Goal: Task Accomplishment & Management: Manage account settings

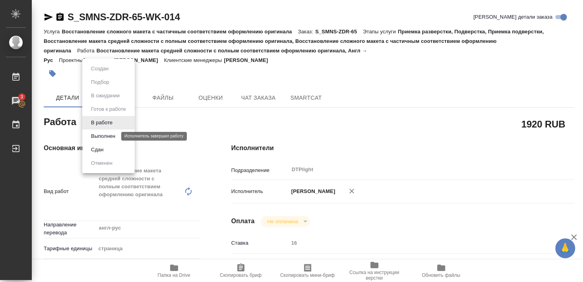
click at [103, 135] on button "Выполнен" at bounding box center [103, 136] width 29 height 9
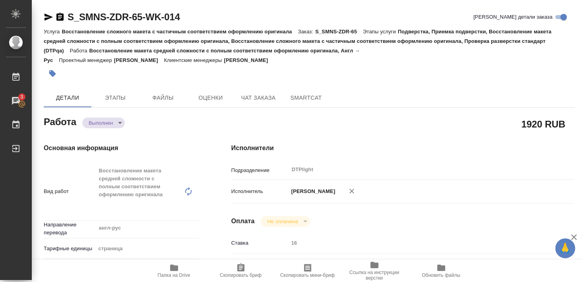
type textarea "x"
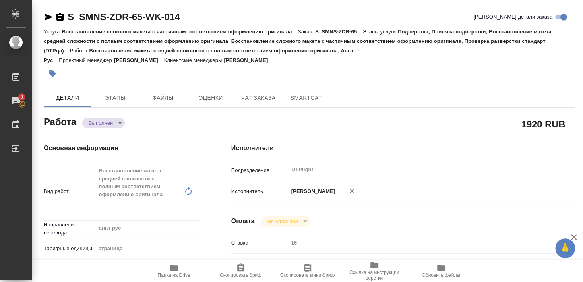
type textarea "x"
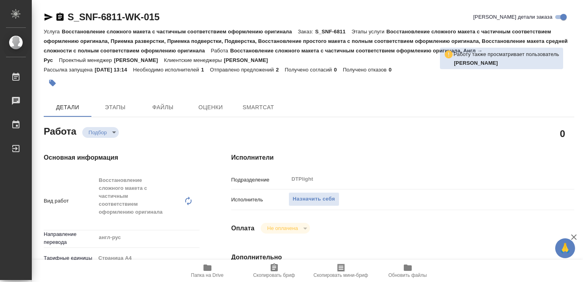
type textarea "x"
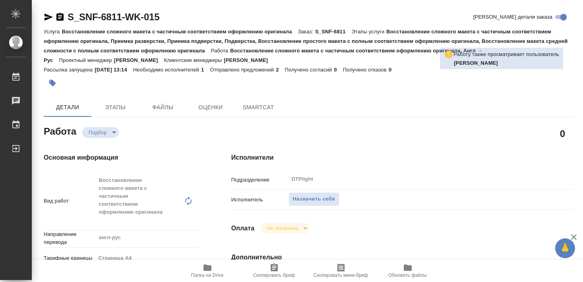
type textarea "x"
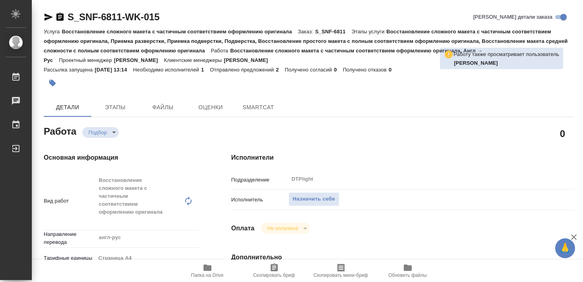
type textarea "x"
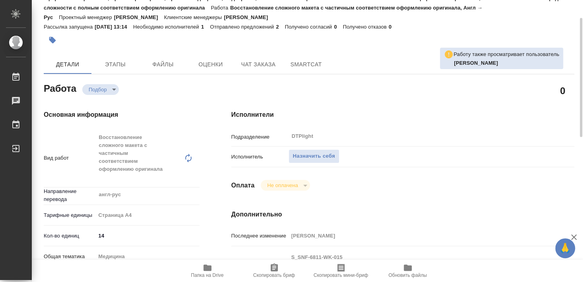
scroll to position [86, 0]
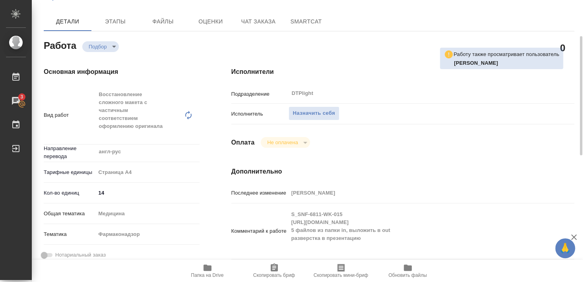
click at [209, 268] on icon "button" at bounding box center [208, 268] width 8 height 6
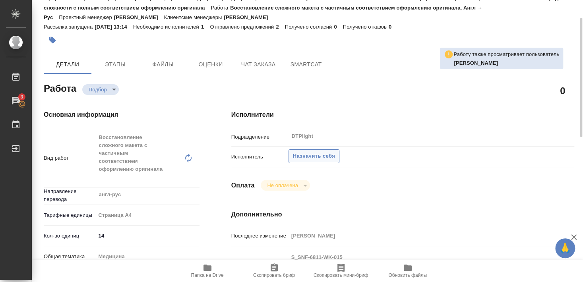
click at [317, 152] on span "Назначить себя" at bounding box center [314, 156] width 42 height 9
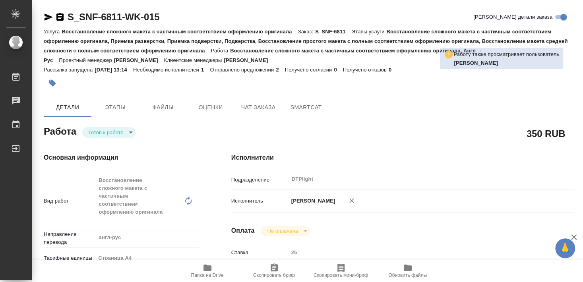
click at [109, 128] on body "🙏 .cls-1 fill:#fff; AWATERA [PERSON_NAME] Чаты График Выйти S_SNF-6811-WK-015 К…" at bounding box center [291, 141] width 583 height 282
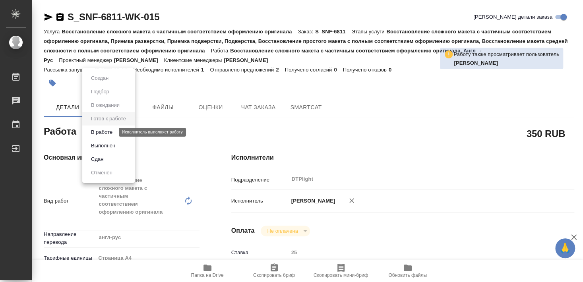
click at [109, 132] on button "В работе" at bounding box center [102, 132] width 26 height 9
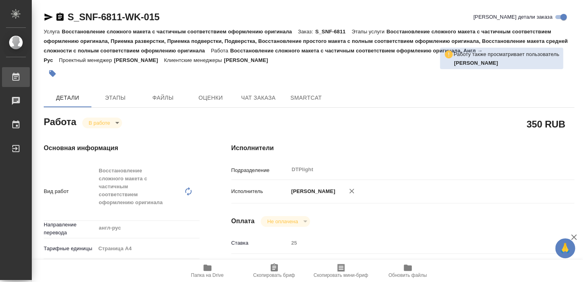
type textarea "x"
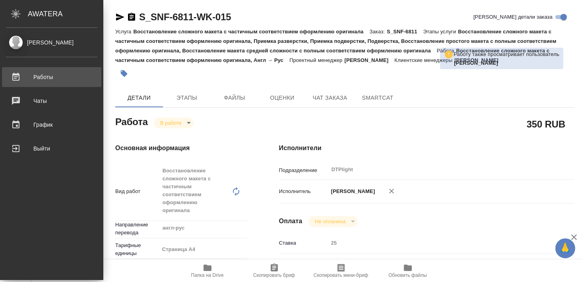
type textarea "x"
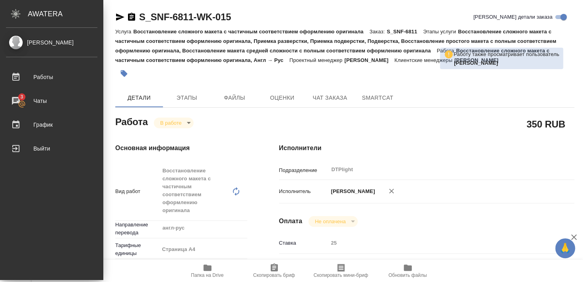
type textarea "x"
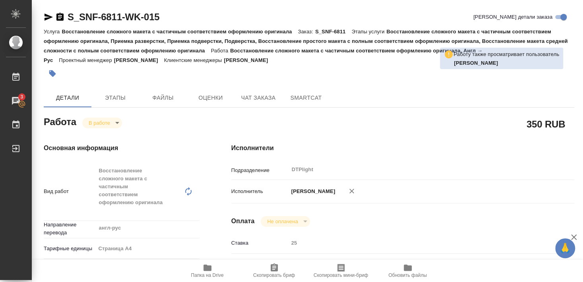
type textarea "x"
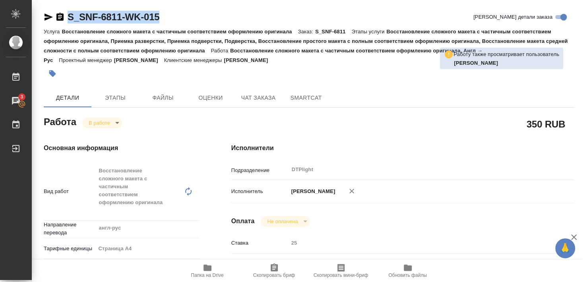
drag, startPoint x: 68, startPoint y: 24, endPoint x: 186, endPoint y: 24, distance: 117.7
click at [186, 24] on div "S_SNF-6811-WK-015 Кратко детали заказа" at bounding box center [309, 19] width 531 height 16
copy link "S_SNF-6811-WK-015"
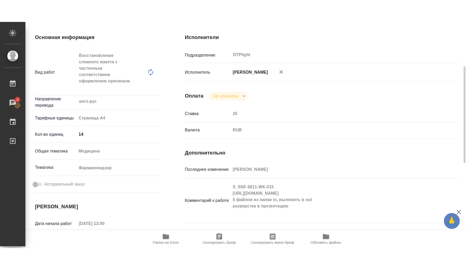
scroll to position [172, 0]
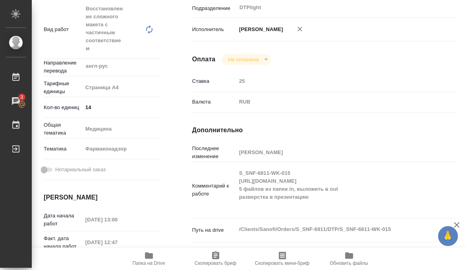
type textarea "x"
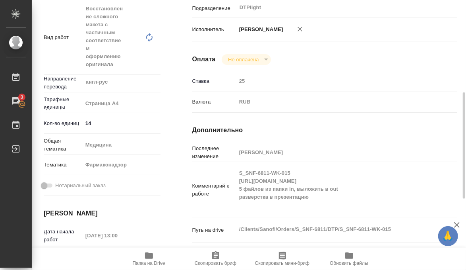
scroll to position [189, 0]
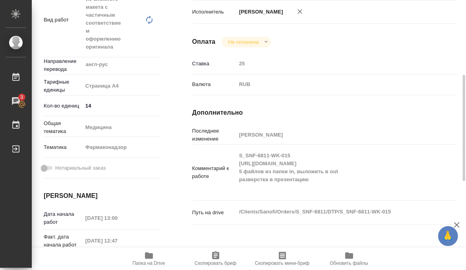
type textarea "x"
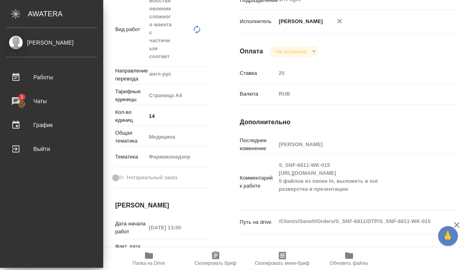
type textarea "x"
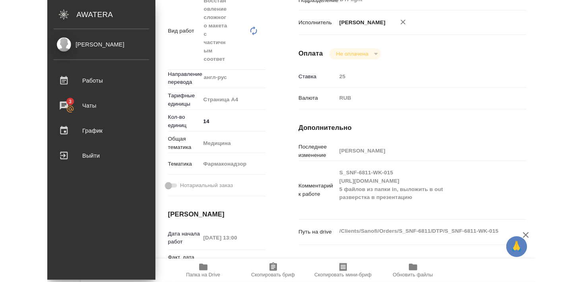
scroll to position [199, 0]
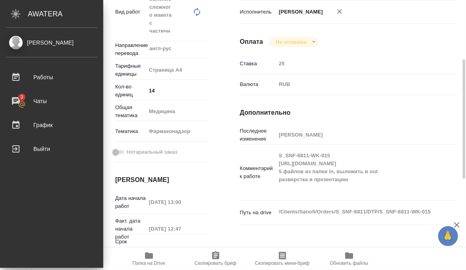
type textarea "x"
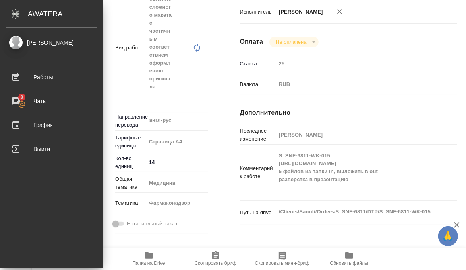
type textarea "x"
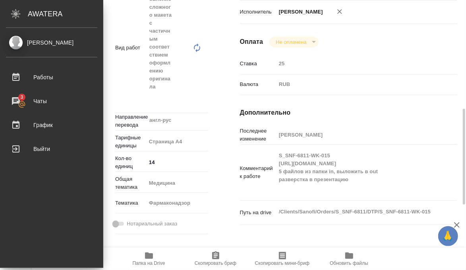
scroll to position [181, 0]
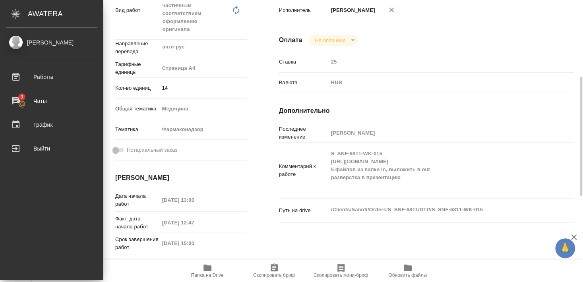
type textarea "x"
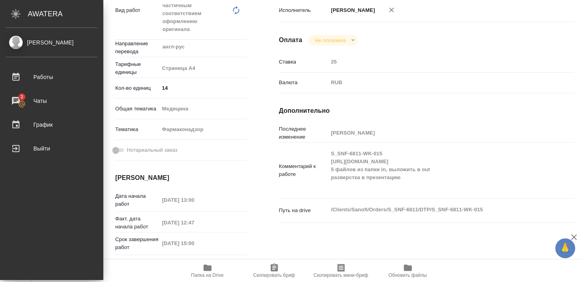
type textarea "x"
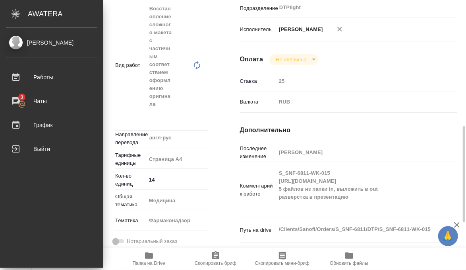
type textarea "x"
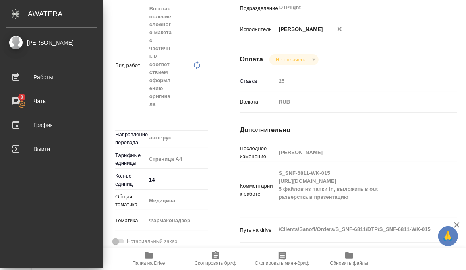
type textarea "x"
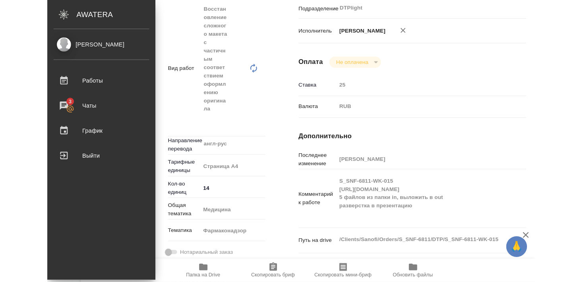
scroll to position [227, 0]
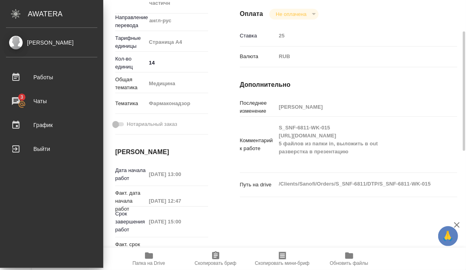
type textarea "x"
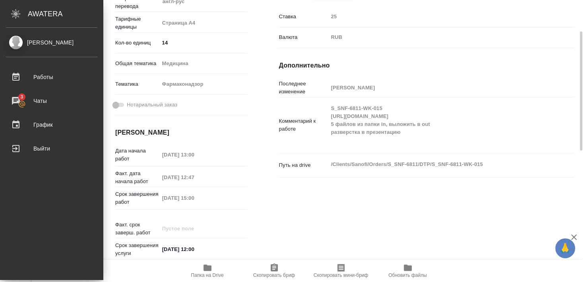
scroll to position [181, 0]
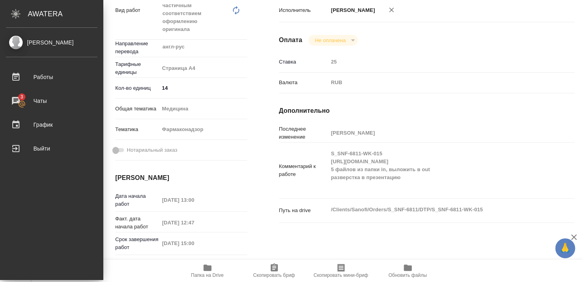
type textarea "x"
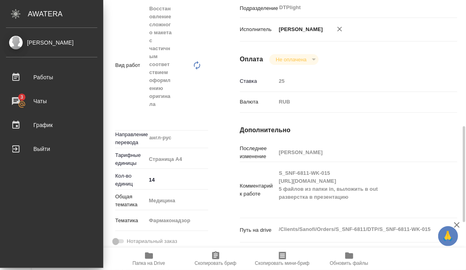
type textarea "x"
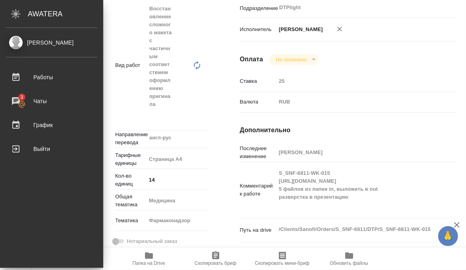
type textarea "x"
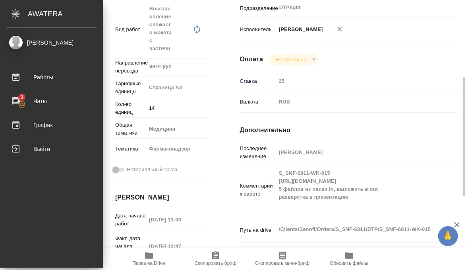
type textarea "x"
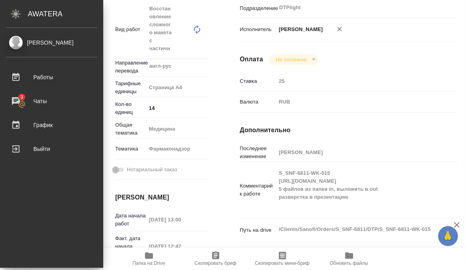
type textarea "x"
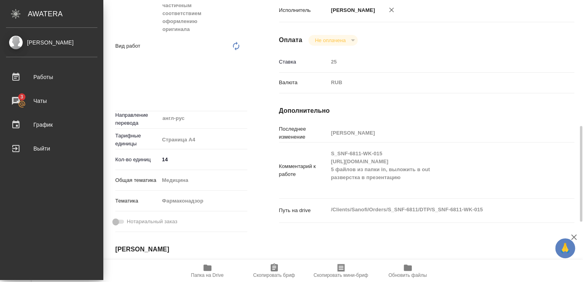
type textarea "x"
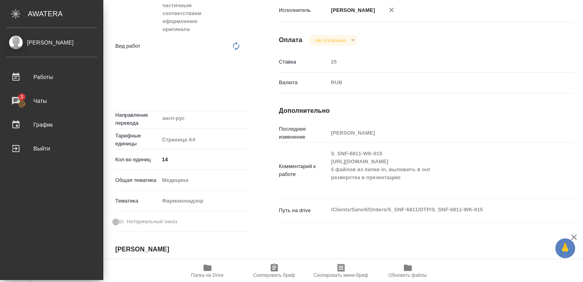
type textarea "x"
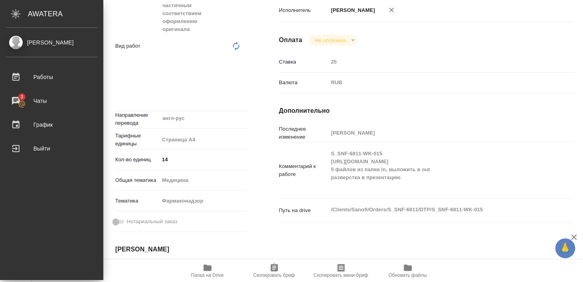
scroll to position [227, 0]
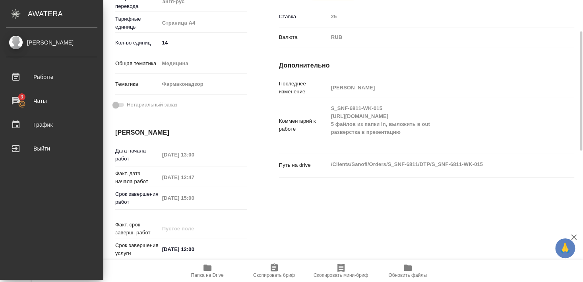
type textarea "x"
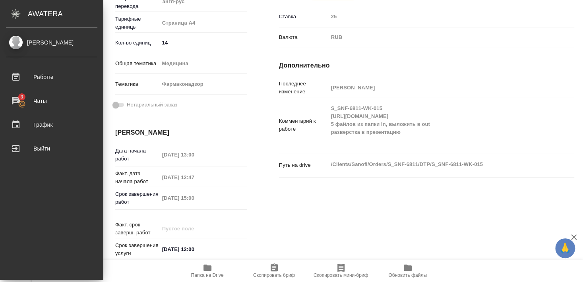
type textarea "x"
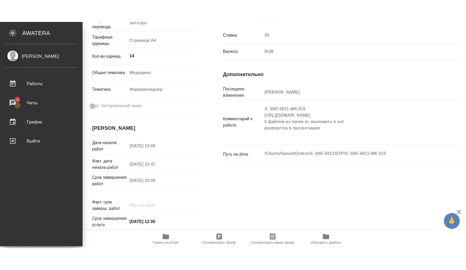
scroll to position [181, 0]
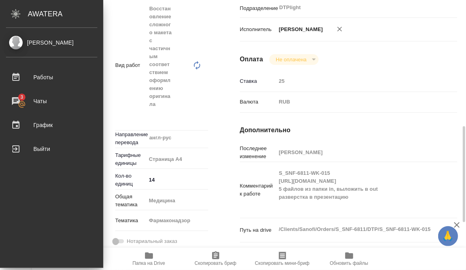
type textarea "x"
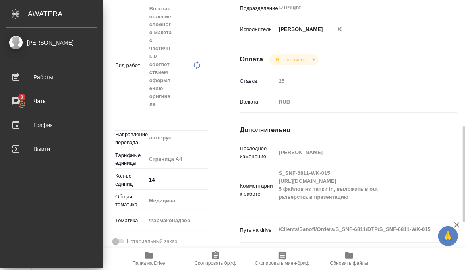
type textarea "x"
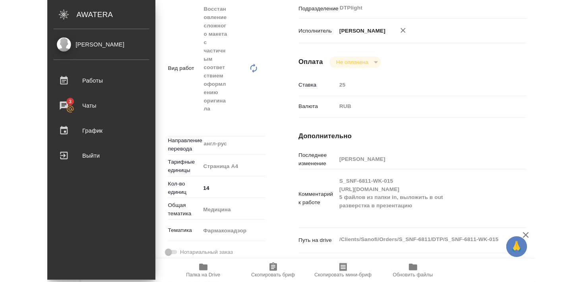
scroll to position [227, 0]
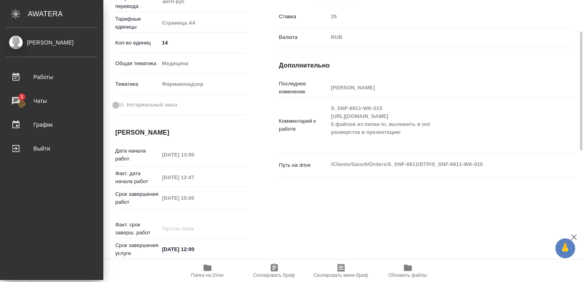
type textarea "x"
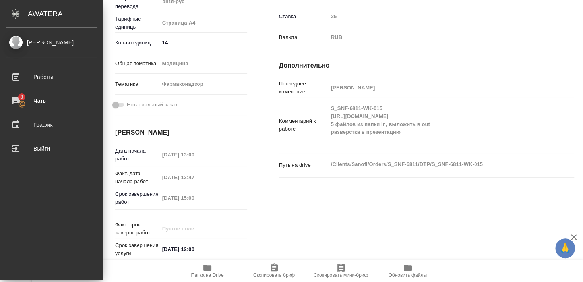
type textarea "x"
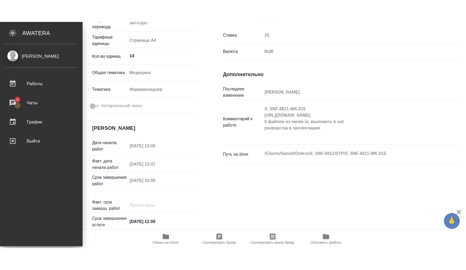
scroll to position [181, 0]
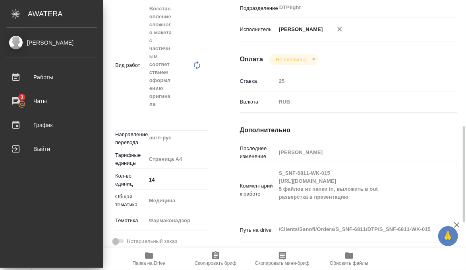
type textarea "x"
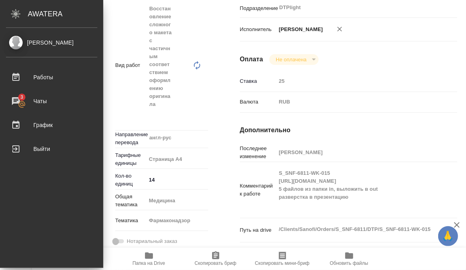
type textarea "x"
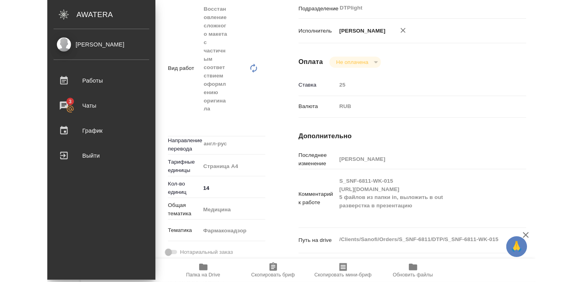
scroll to position [227, 0]
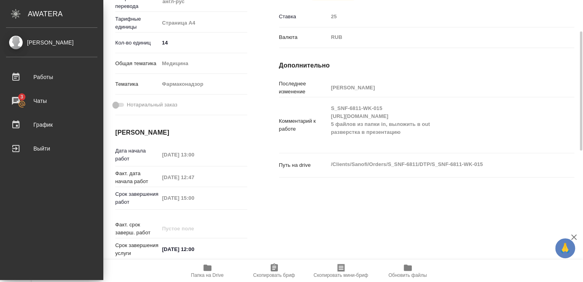
type textarea "x"
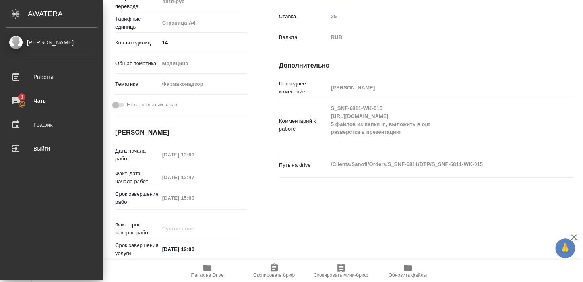
type textarea "x"
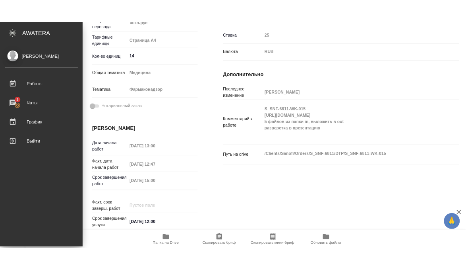
scroll to position [181, 0]
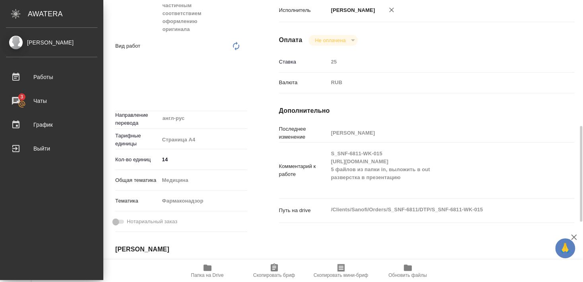
type textarea "x"
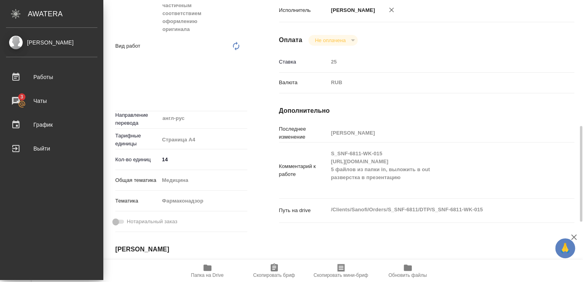
type textarea "x"
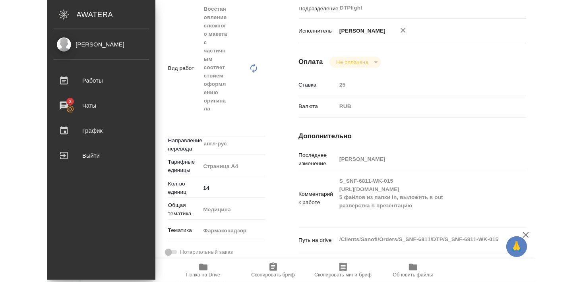
scroll to position [227, 0]
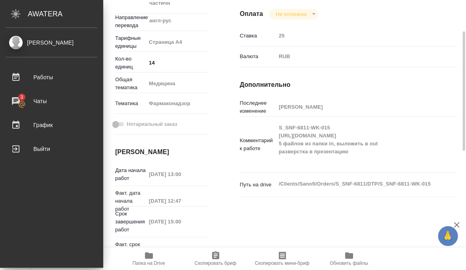
type textarea "x"
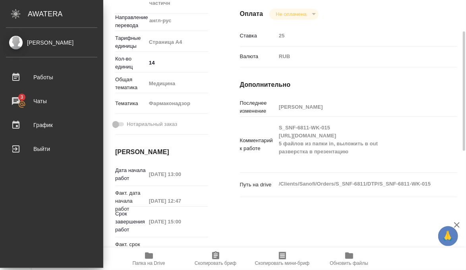
type textarea "x"
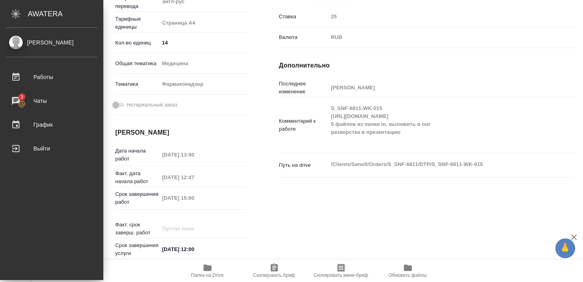
scroll to position [181, 0]
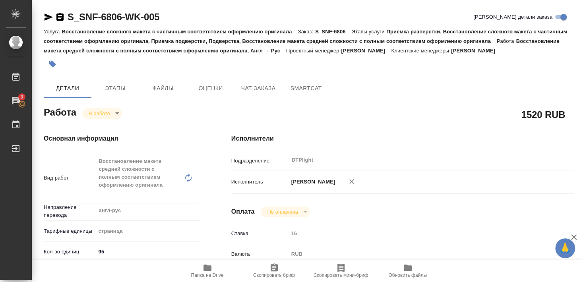
click at [164, 38] on div "Услуга Восстановление сложного макета с частичным соответствием оформлению ориг…" at bounding box center [309, 41] width 531 height 29
drag, startPoint x: 171, startPoint y: 19, endPoint x: 69, endPoint y: 23, distance: 102.3
click at [69, 23] on div "S_SNF-6806-WK-005 Кратко детали заказа" at bounding box center [309, 17] width 531 height 13
copy link "S_SNF-6806-WK-005"
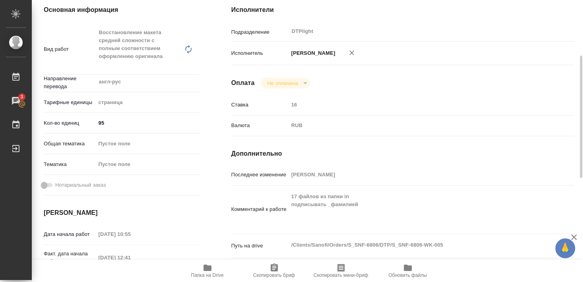
scroll to position [43, 0]
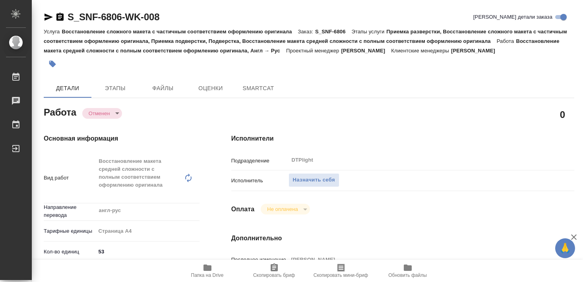
type textarea "x"
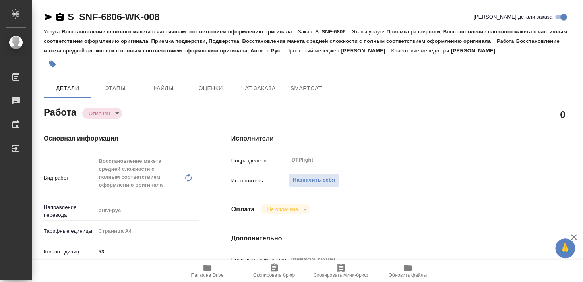
type textarea "x"
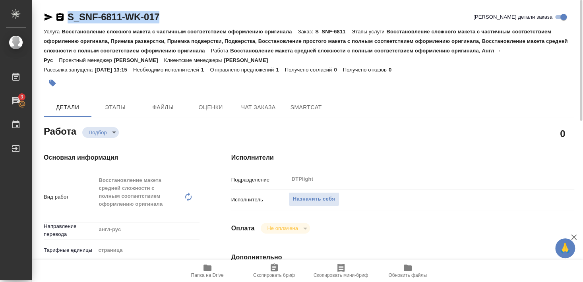
drag, startPoint x: 67, startPoint y: 24, endPoint x: 173, endPoint y: 18, distance: 105.6
click at [173, 18] on div "S_SNF-6811-WK-017 Кратко детали заказа" at bounding box center [309, 19] width 531 height 16
copy link "S_SNF-6811-WK-017"
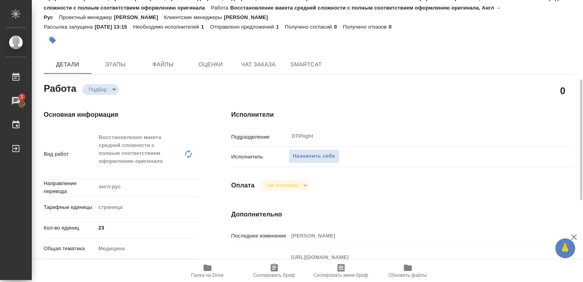
scroll to position [86, 0]
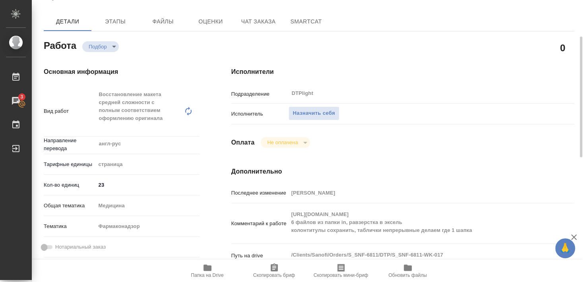
click at [212, 271] on icon "button" at bounding box center [208, 268] width 10 height 10
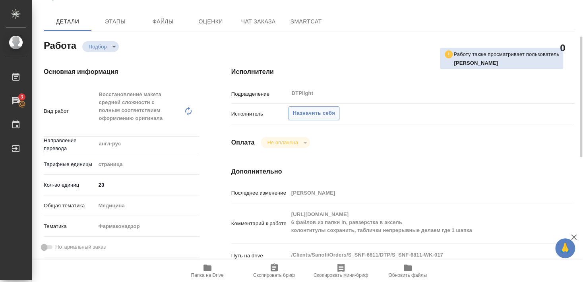
click at [307, 109] on span "Назначить себя" at bounding box center [314, 113] width 42 height 9
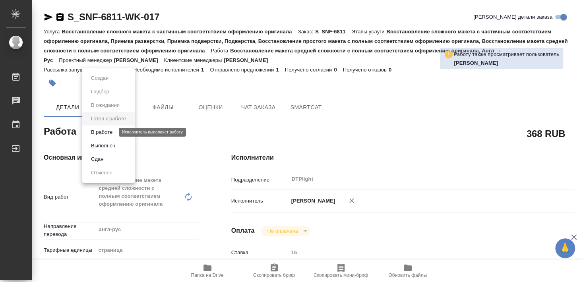
click at [109, 133] on button "В работе" at bounding box center [102, 132] width 26 height 9
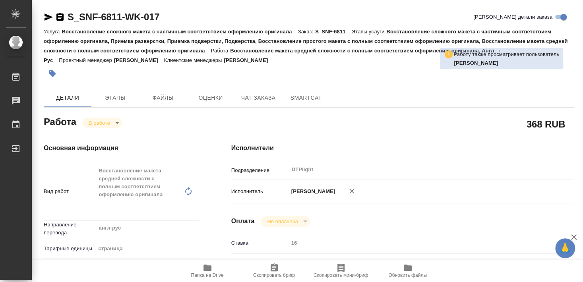
type textarea "x"
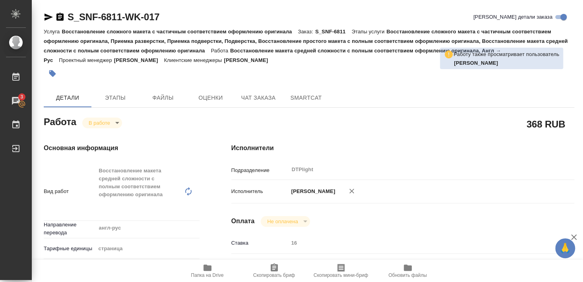
type textarea "x"
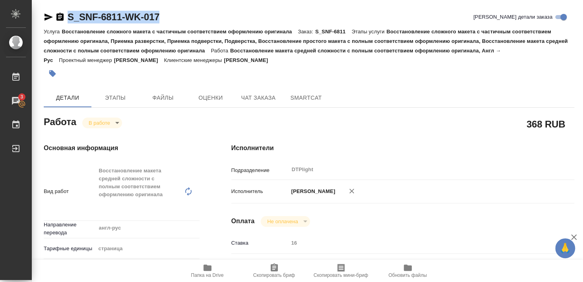
drag, startPoint x: 68, startPoint y: 24, endPoint x: 179, endPoint y: 24, distance: 110.6
click at [179, 24] on div "S_SNF-6811-WK-017 Кратко детали заказа" at bounding box center [309, 19] width 531 height 16
copy link "S_SNF-6811-WK-017"
type textarea "x"
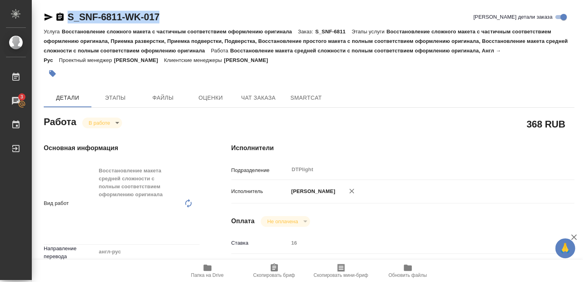
type textarea "x"
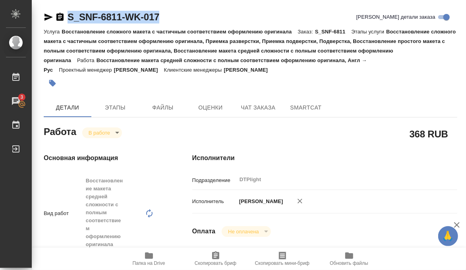
type textarea "x"
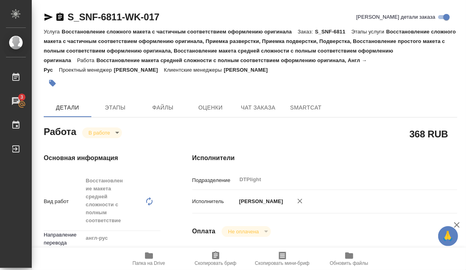
type textarea "x"
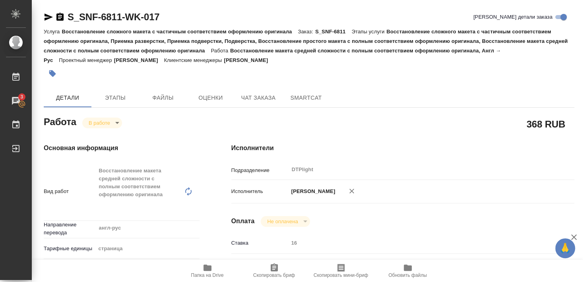
type textarea "x"
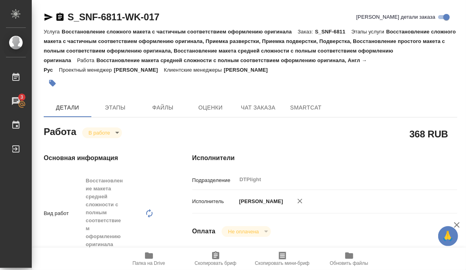
type textarea "x"
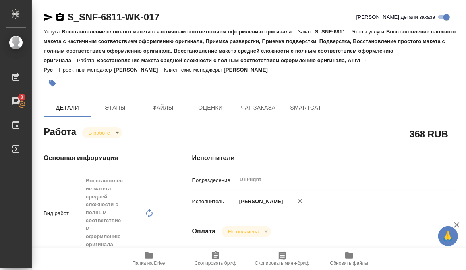
type textarea "x"
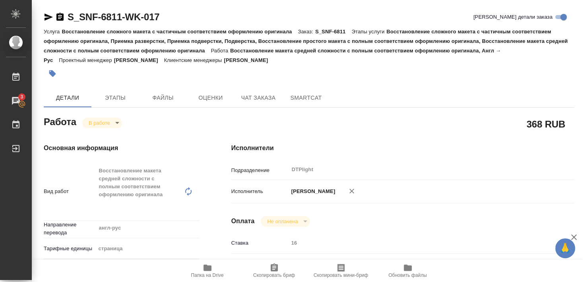
type textarea "x"
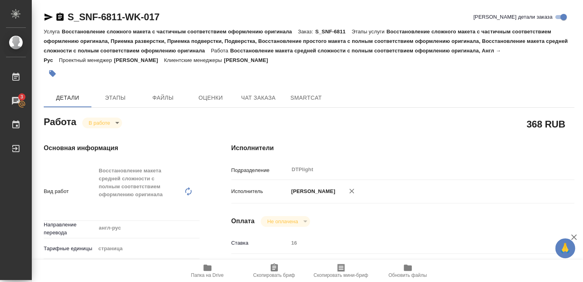
type textarea "x"
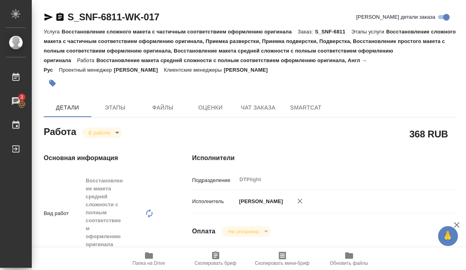
type textarea "x"
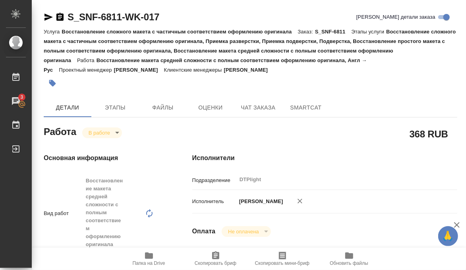
type textarea "x"
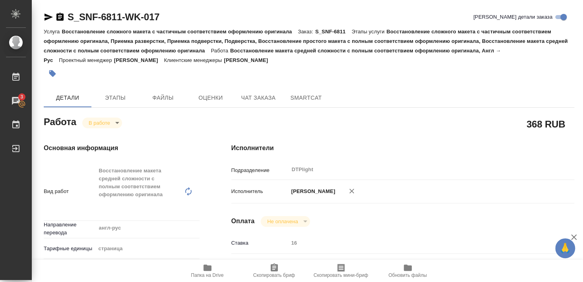
type textarea "x"
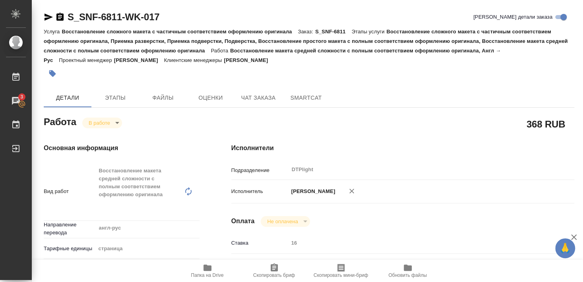
type textarea "x"
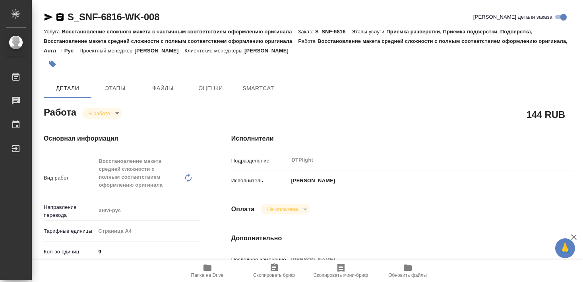
type textarea "x"
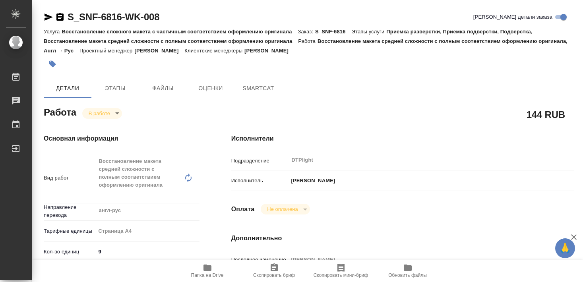
type textarea "x"
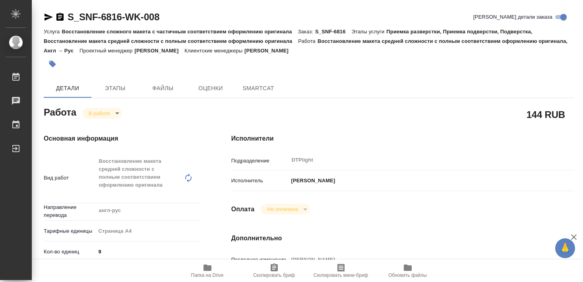
type textarea "x"
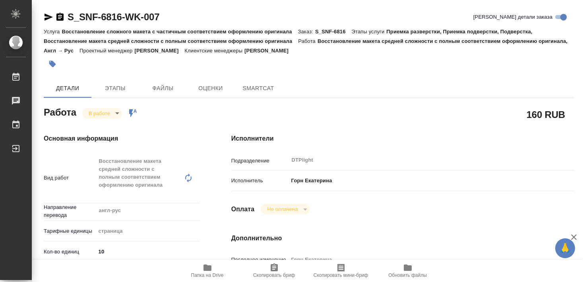
type textarea "x"
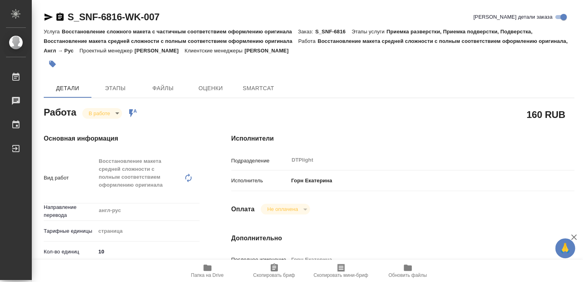
type textarea "x"
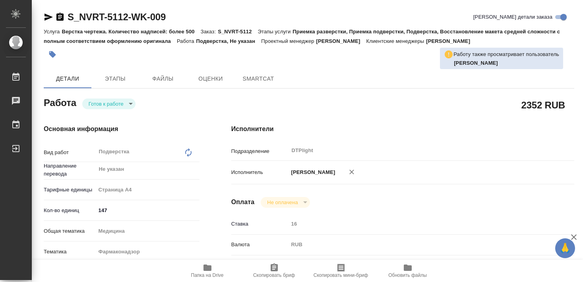
type textarea "x"
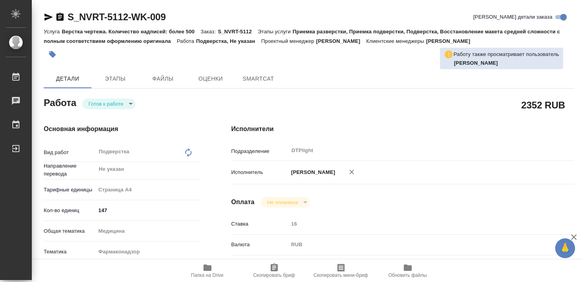
type textarea "x"
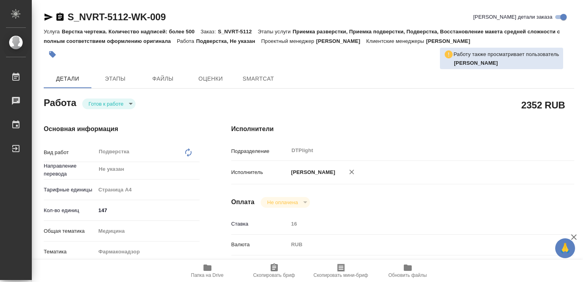
type textarea "x"
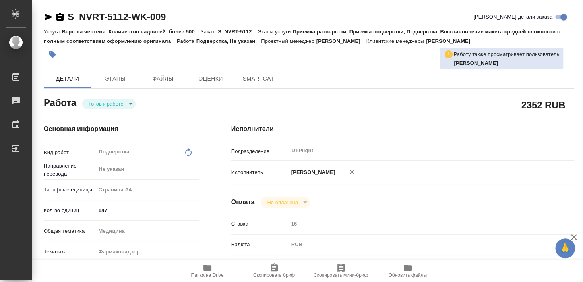
type textarea "x"
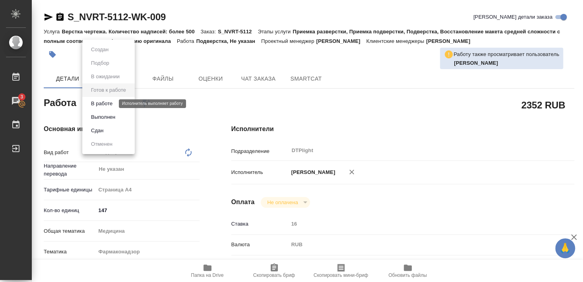
click at [105, 103] on button "В работе" at bounding box center [102, 103] width 26 height 9
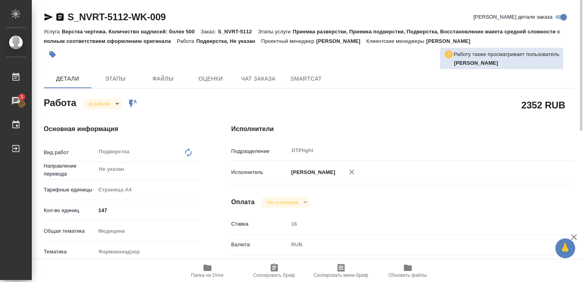
type textarea "x"
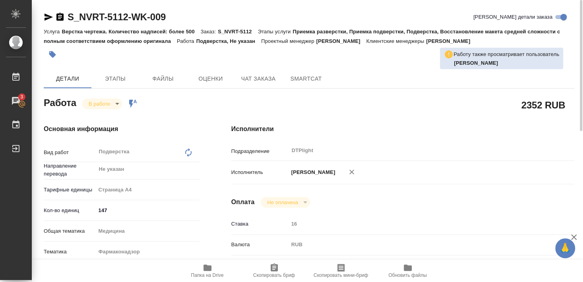
type textarea "x"
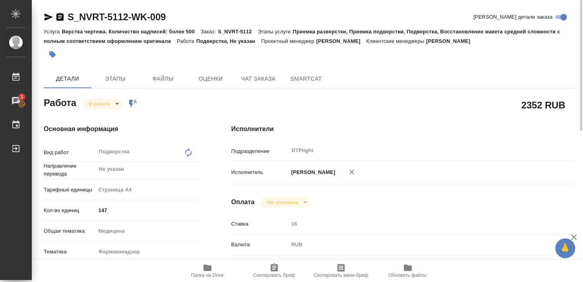
drag, startPoint x: 74, startPoint y: 25, endPoint x: 187, endPoint y: 17, distance: 113.6
click at [187, 17] on div "S_NVRT-5112-WK-009 Кратко детали заказа Услуга Верстка чертежа. Количество надп…" at bounding box center [309, 37] width 531 height 52
drag, startPoint x: 172, startPoint y: 24, endPoint x: 68, endPoint y: 23, distance: 103.8
click at [68, 23] on div "S_NVRT-5112-WK-009 [PERSON_NAME] детали заказа" at bounding box center [309, 19] width 531 height 16
copy link "S_NVRT-5112-WK-009"
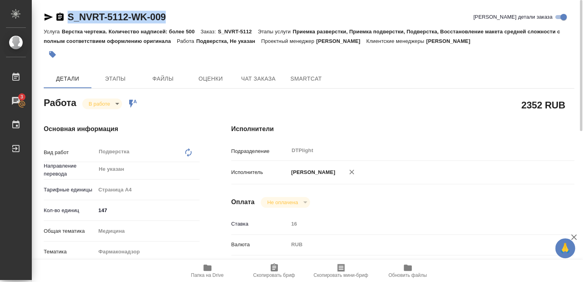
type textarea "x"
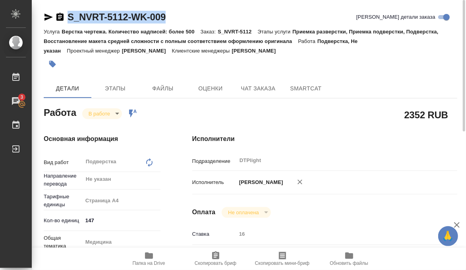
type textarea "x"
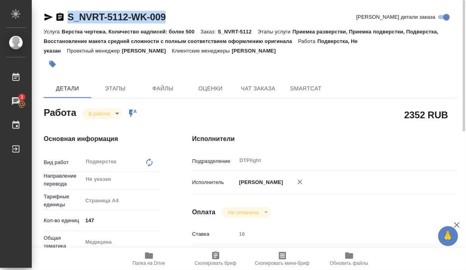
click at [94, 33] on p "Верстка чертежа. Количество надписей: более 500" at bounding box center [131, 32] width 139 height 6
drag, startPoint x: 68, startPoint y: 23, endPoint x: 125, endPoint y: 22, distance: 57.7
copy link "S_NVRT-5112"
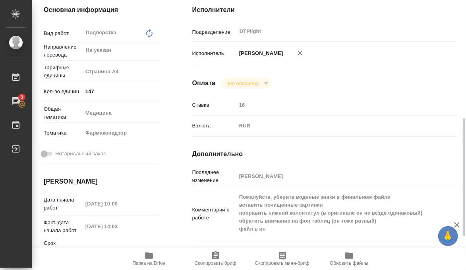
scroll to position [172, 0]
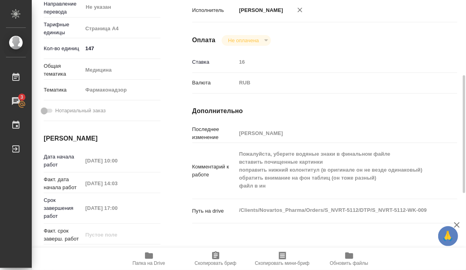
type textarea "x"
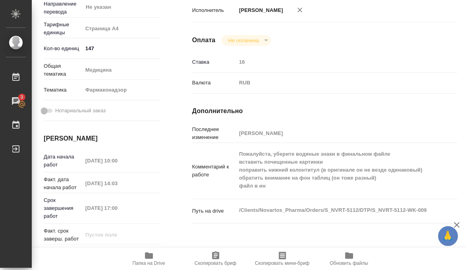
type textarea "x"
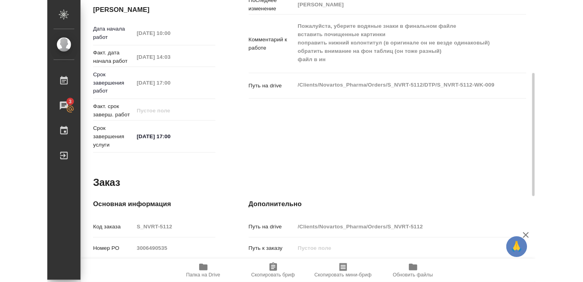
scroll to position [258, 0]
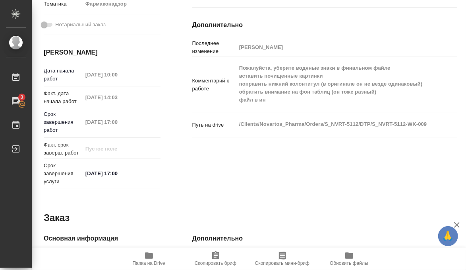
type textarea "x"
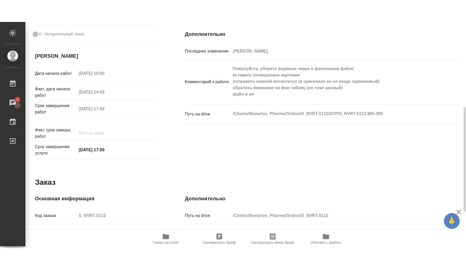
scroll to position [248, 0]
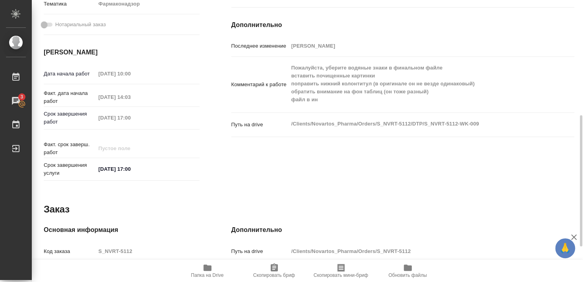
type textarea "x"
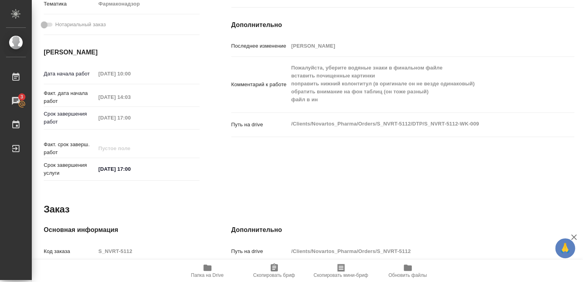
click at [209, 264] on icon "button" at bounding box center [208, 268] width 10 height 10
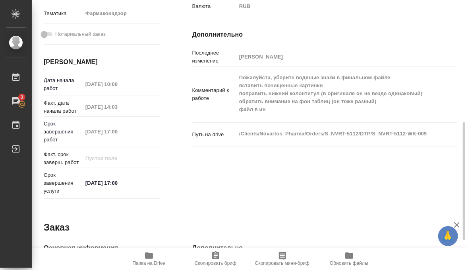
type textarea "x"
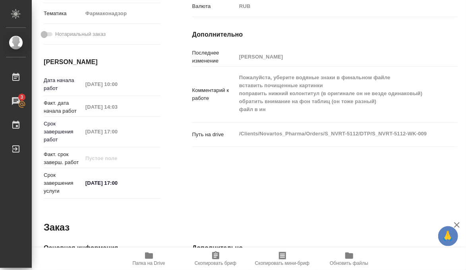
type textarea "x"
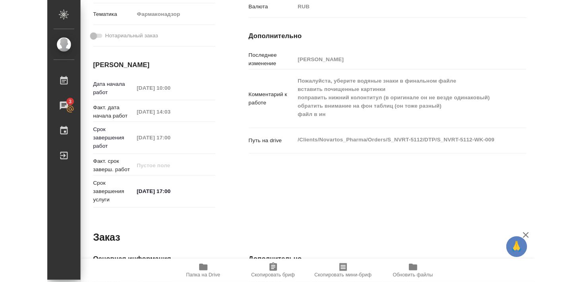
scroll to position [258, 0]
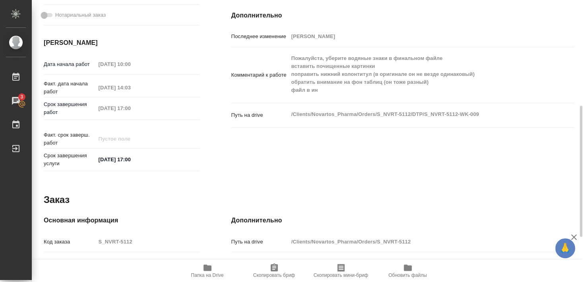
type textarea "x"
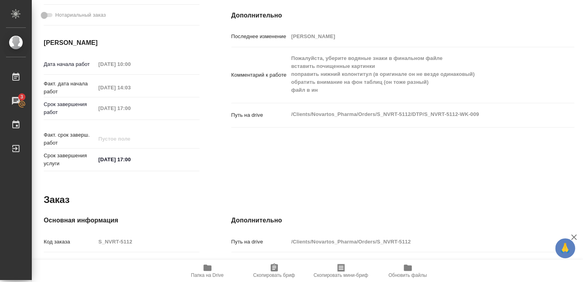
type textarea "x"
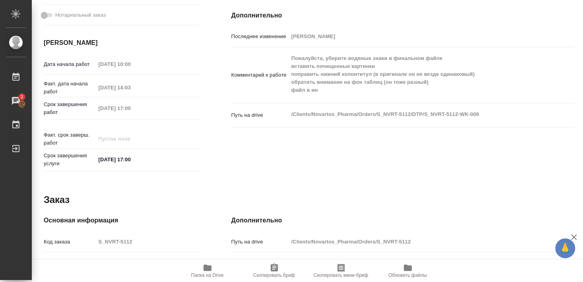
scroll to position [248, 0]
